Goal: Transaction & Acquisition: Purchase product/service

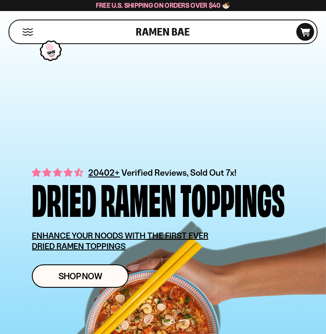
click at [75, 277] on span "Shop Now" at bounding box center [81, 276] width 44 height 9
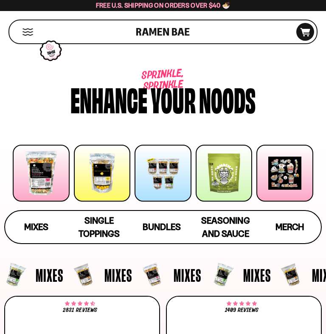
click at [39, 220] on div "Mixes" at bounding box center [36, 226] width 24 height 13
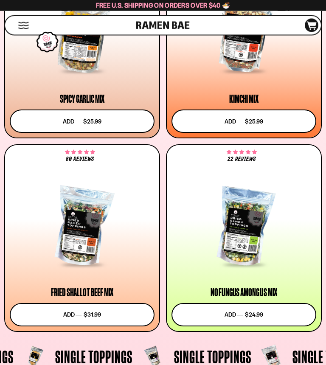
scroll to position [550, 0]
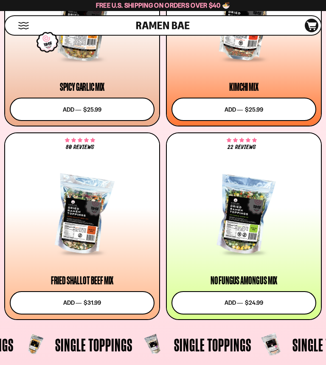
click at [80, 299] on button "Add to cart Add ― Regular price $31.99 Regular price Sale price $31.99 Unit pri…" at bounding box center [82, 302] width 145 height 23
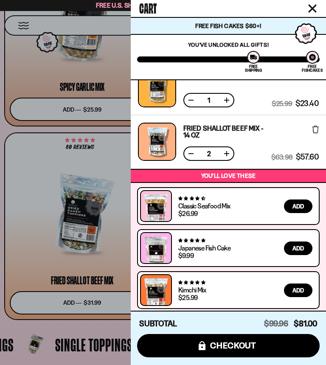
scroll to position [72, 0]
click at [311, 6] on icon "Close cart" at bounding box center [312, 8] width 8 height 8
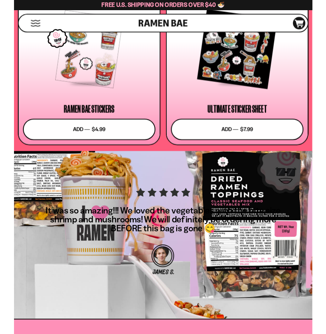
scroll to position [3577, 0]
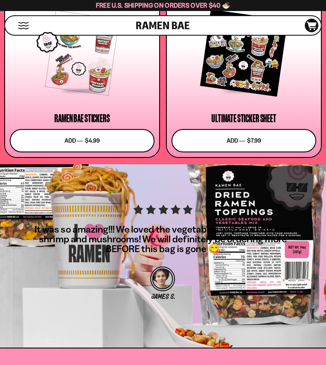
click at [241, 309] on div "It was so amazing!!! We loved the vegetables with the bite size shrimp and mush…" at bounding box center [163, 300] width 326 height 272
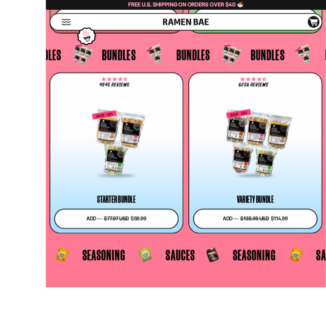
scroll to position [2832, 0]
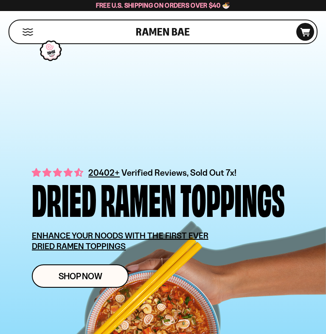
click at [78, 280] on span "Shop Now" at bounding box center [81, 276] width 44 height 9
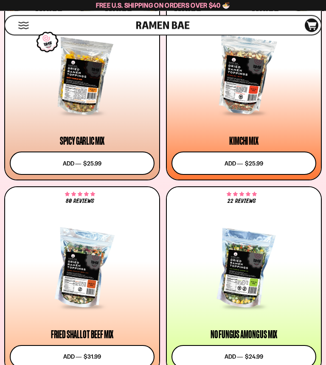
scroll to position [496, 0]
click at [126, 161] on button "Add to cart Add ― Regular price $25.99 Regular price Sale price $25.99 Unit pri…" at bounding box center [82, 162] width 145 height 23
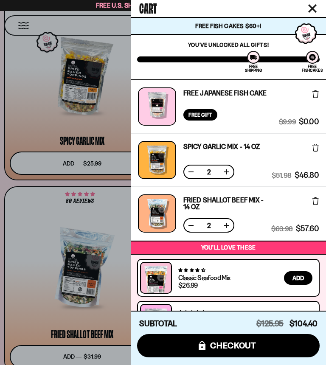
click at [188, 174] on button at bounding box center [191, 172] width 8 height 8
click at [190, 228] on button at bounding box center [191, 225] width 8 height 8
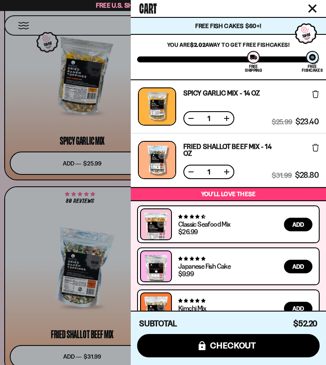
click at [230, 333] on span "checkout" at bounding box center [233, 345] width 46 height 9
